Goal: Information Seeking & Learning: Learn about a topic

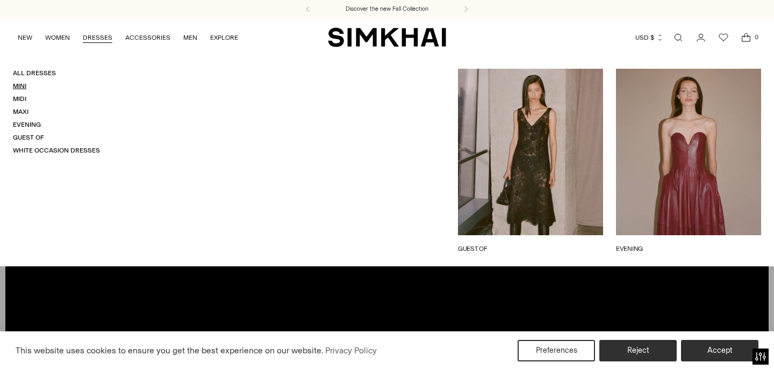
click at [25, 85] on link "Mini" at bounding box center [19, 86] width 13 height 8
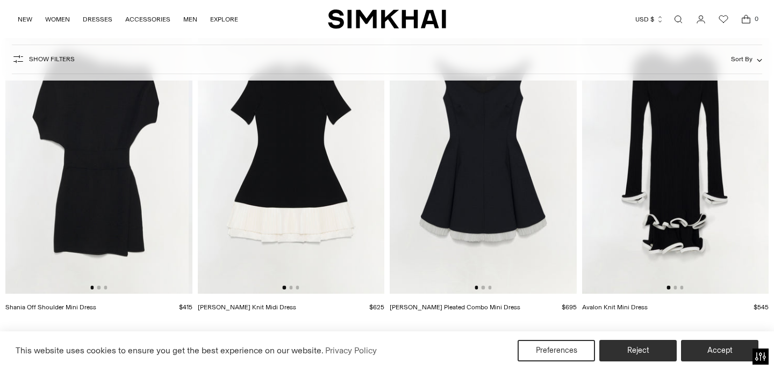
scroll to position [1130, 0]
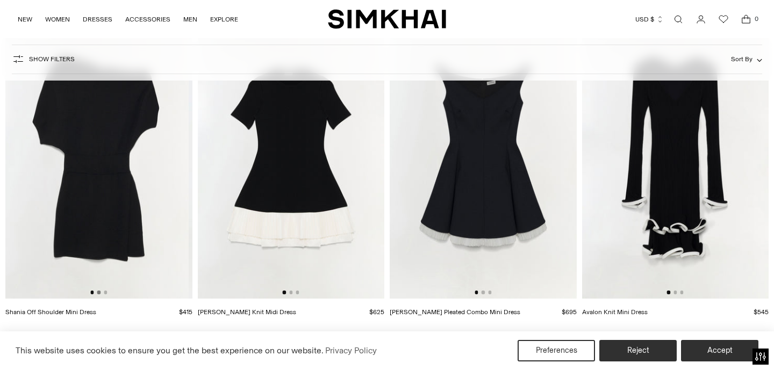
click at [98, 291] on button "Go to slide 2" at bounding box center [98, 292] width 3 height 3
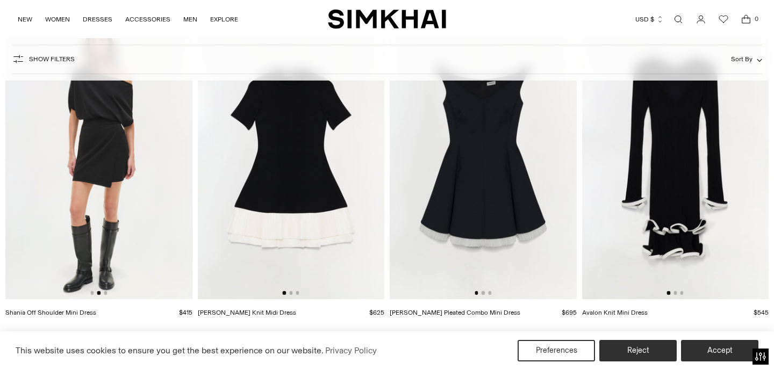
scroll to position [1132, 0]
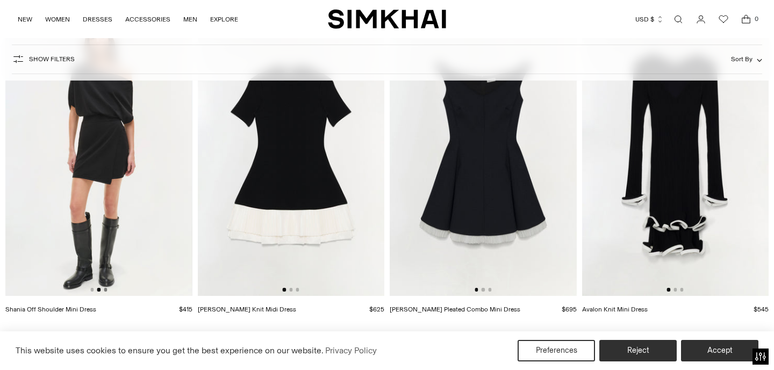
click at [106, 291] on button "Go to slide 3" at bounding box center [105, 289] width 3 height 3
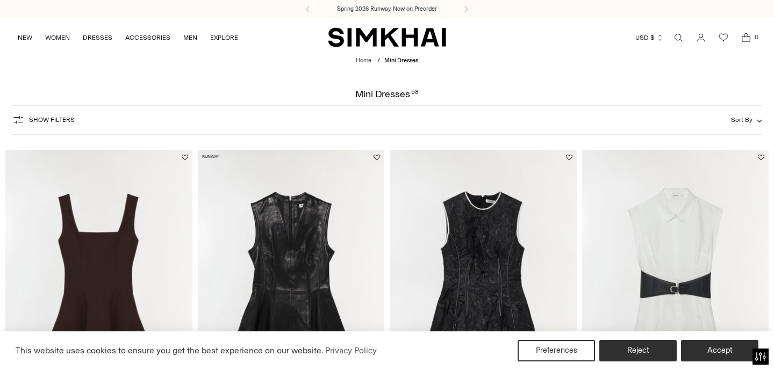
scroll to position [0, 0]
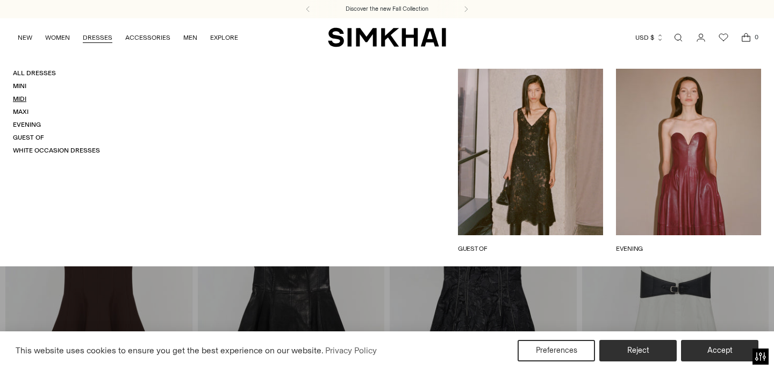
click at [22, 101] on link "Midi" at bounding box center [19, 99] width 13 height 8
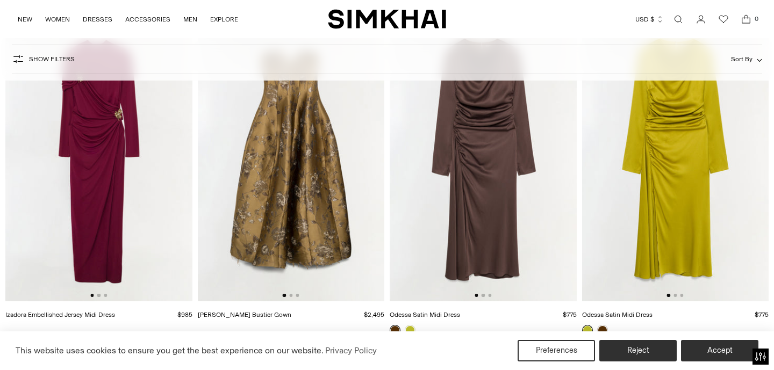
scroll to position [395, 0]
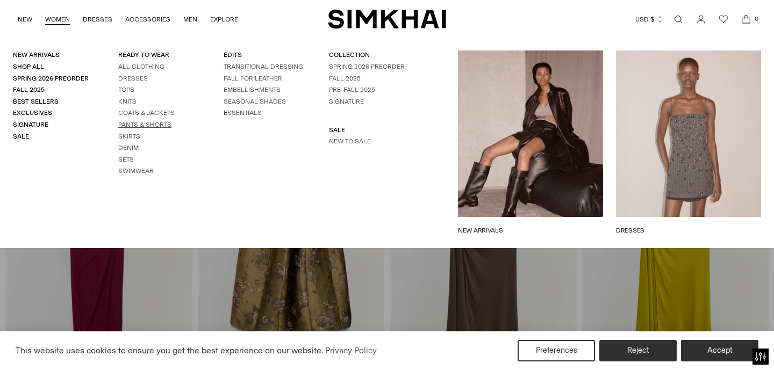
click at [133, 121] on link "Pants & Shorts" at bounding box center [144, 125] width 53 height 8
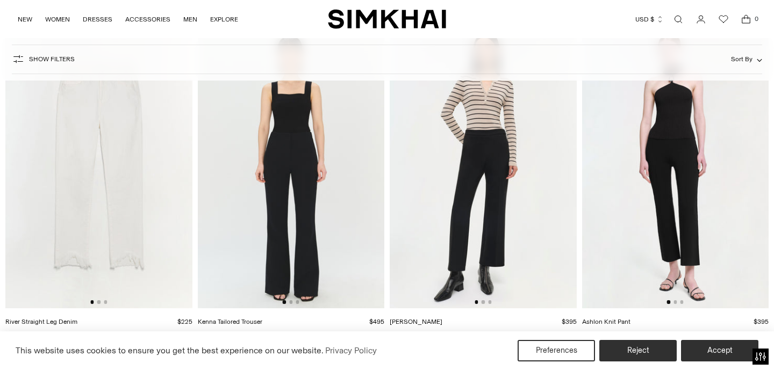
scroll to position [3812, 0]
click at [268, 192] on img at bounding box center [291, 168] width 187 height 280
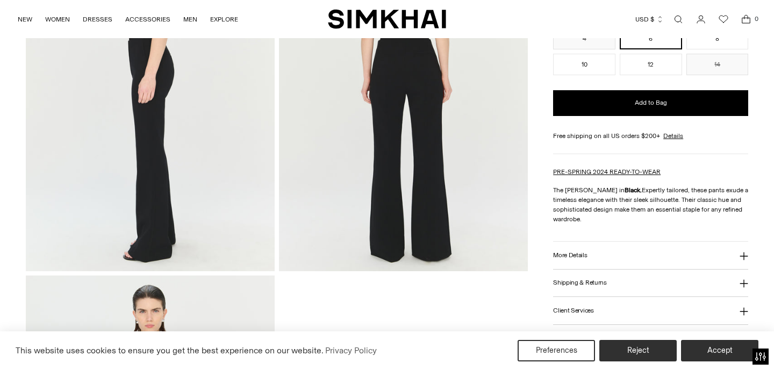
scroll to position [180, 0]
click at [575, 252] on h3 "More Details" at bounding box center [570, 255] width 34 height 7
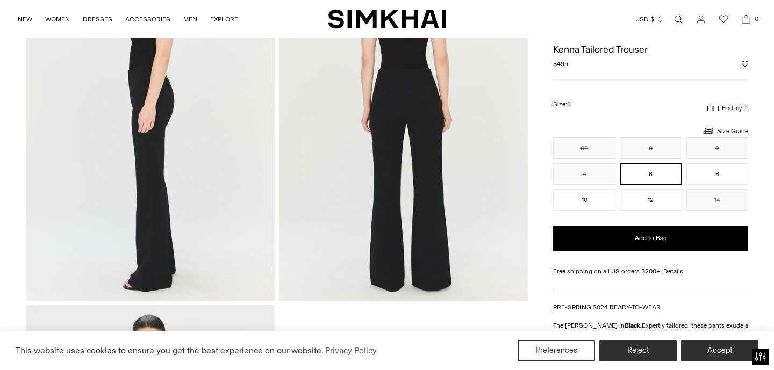
scroll to position [141, 0]
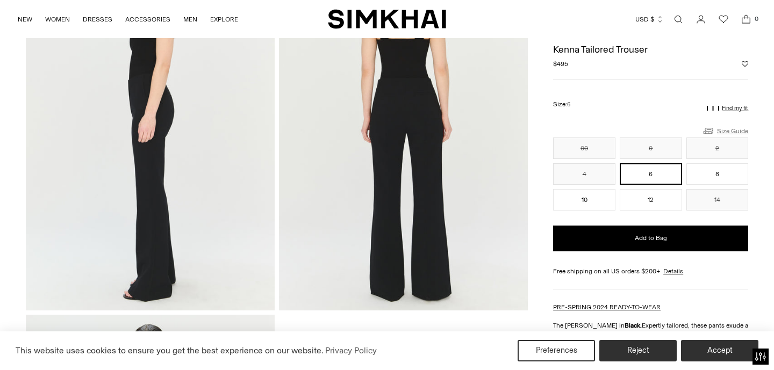
click at [736, 129] on link "Size Guide" at bounding box center [725, 130] width 46 height 13
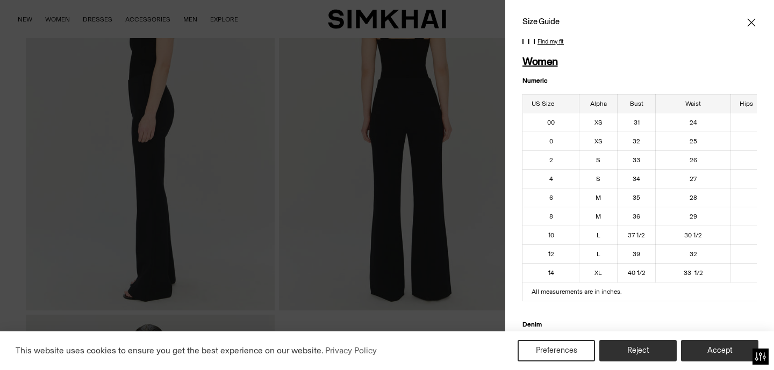
scroll to position [0, 0]
click at [750, 22] on icon "Close" at bounding box center [751, 22] width 8 height 8
